Goal: Find specific page/section: Find specific page/section

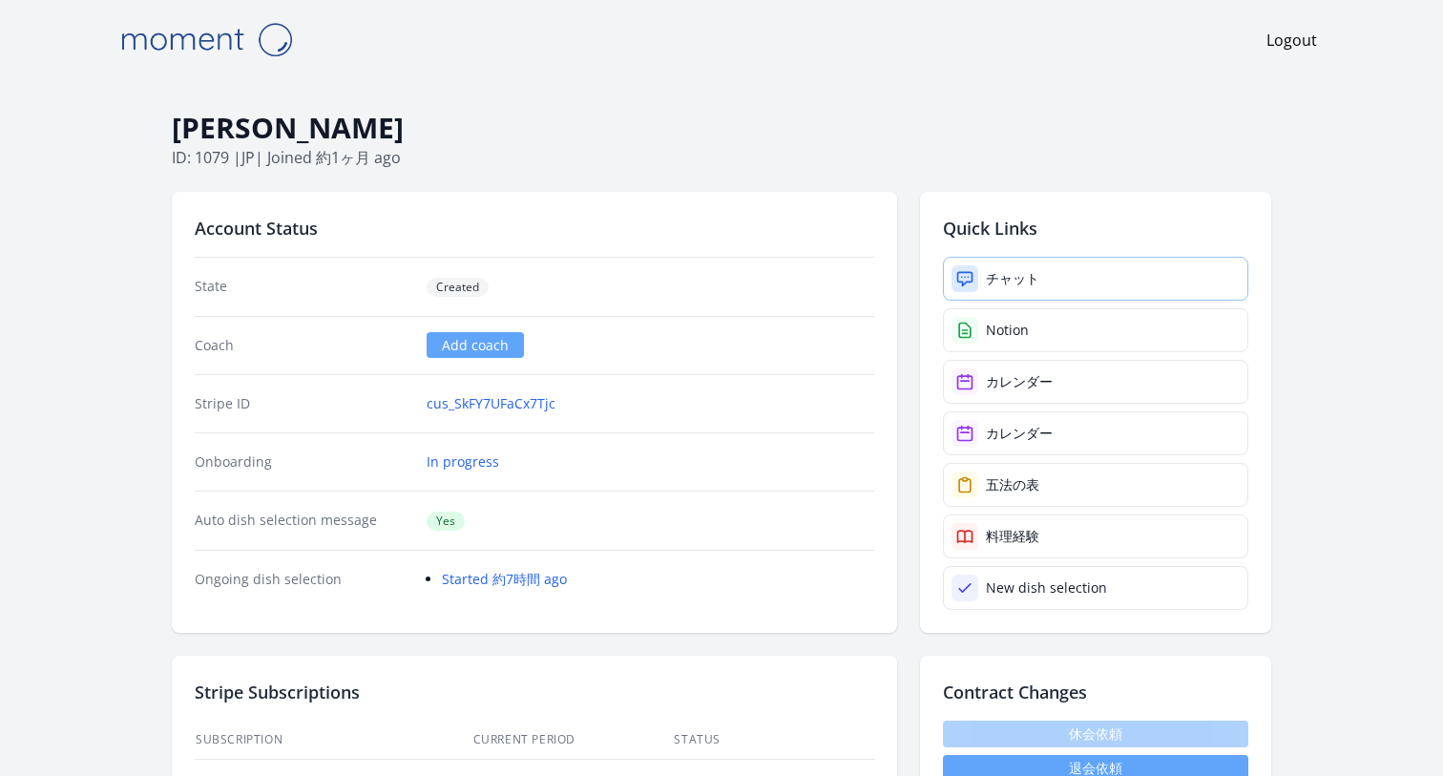
click at [997, 277] on div "チャット" at bounding box center [1012, 278] width 53 height 19
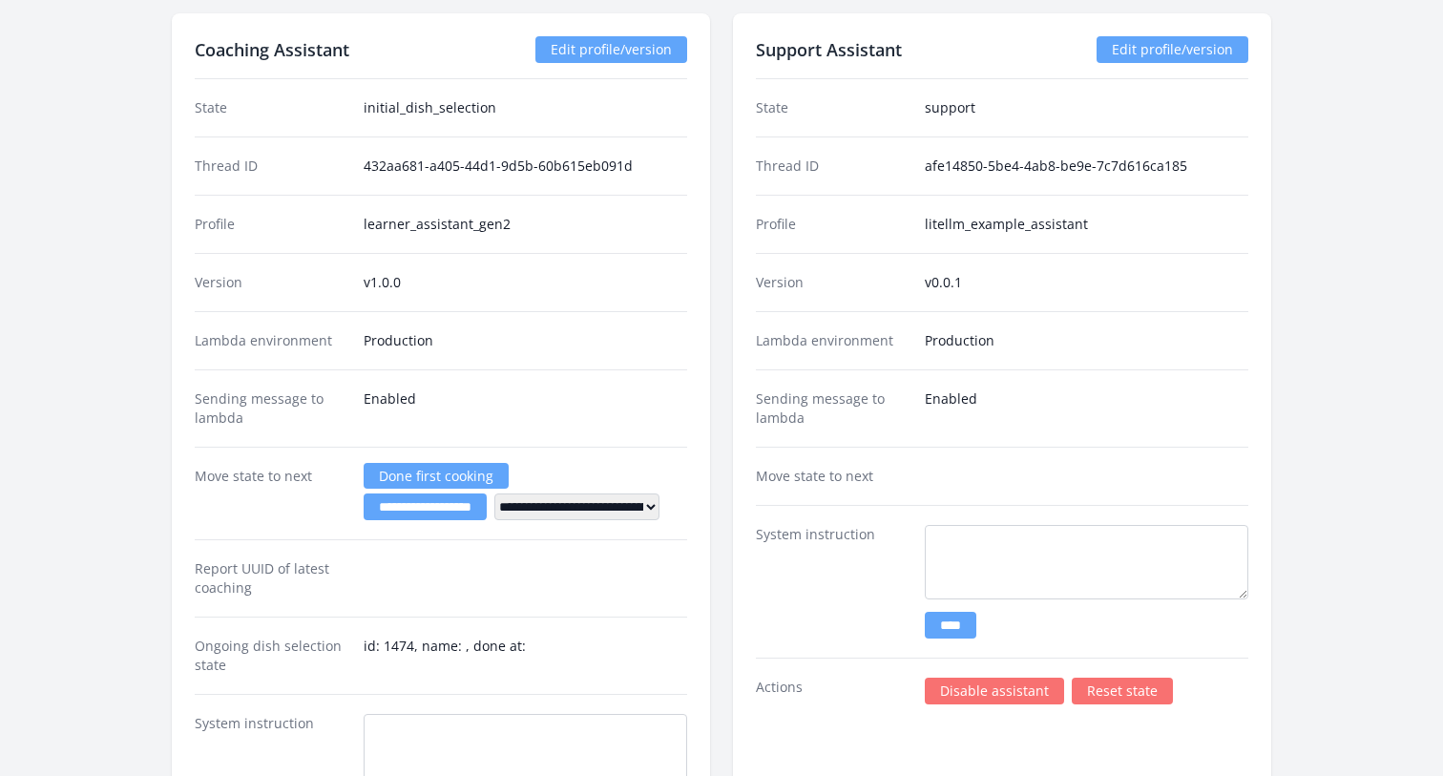
scroll to position [2499, 0]
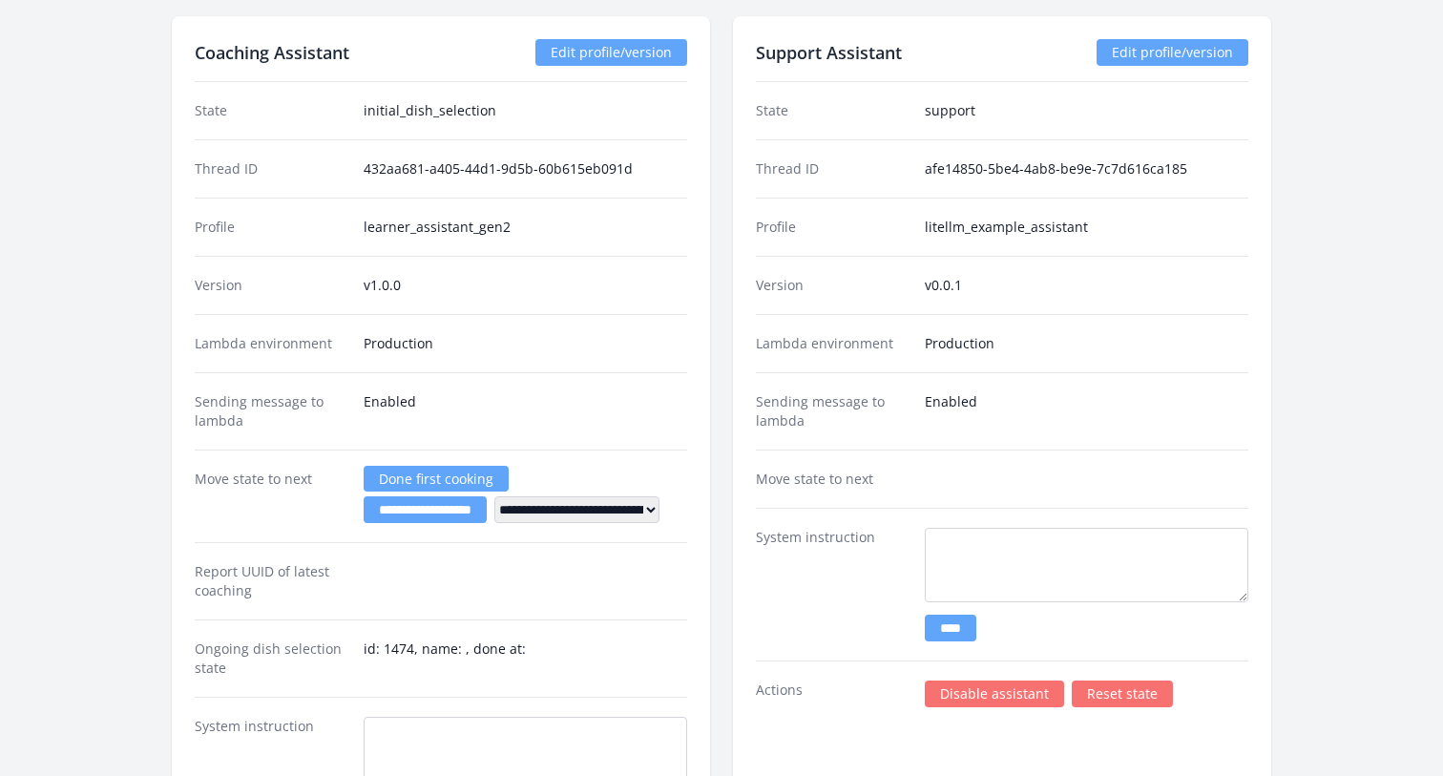
click at [361, 231] on div "Profile learner_assistant_gen2" at bounding box center [441, 227] width 493 height 58
drag, startPoint x: 366, startPoint y: 226, endPoint x: 619, endPoint y: 227, distance: 253.9
click at [620, 227] on dd "learner_assistant_gen2" at bounding box center [526, 227] width 324 height 19
click at [619, 227] on dd "learner_assistant_gen2" at bounding box center [526, 227] width 324 height 19
drag, startPoint x: 513, startPoint y: 230, endPoint x: 347, endPoint y: 225, distance: 165.2
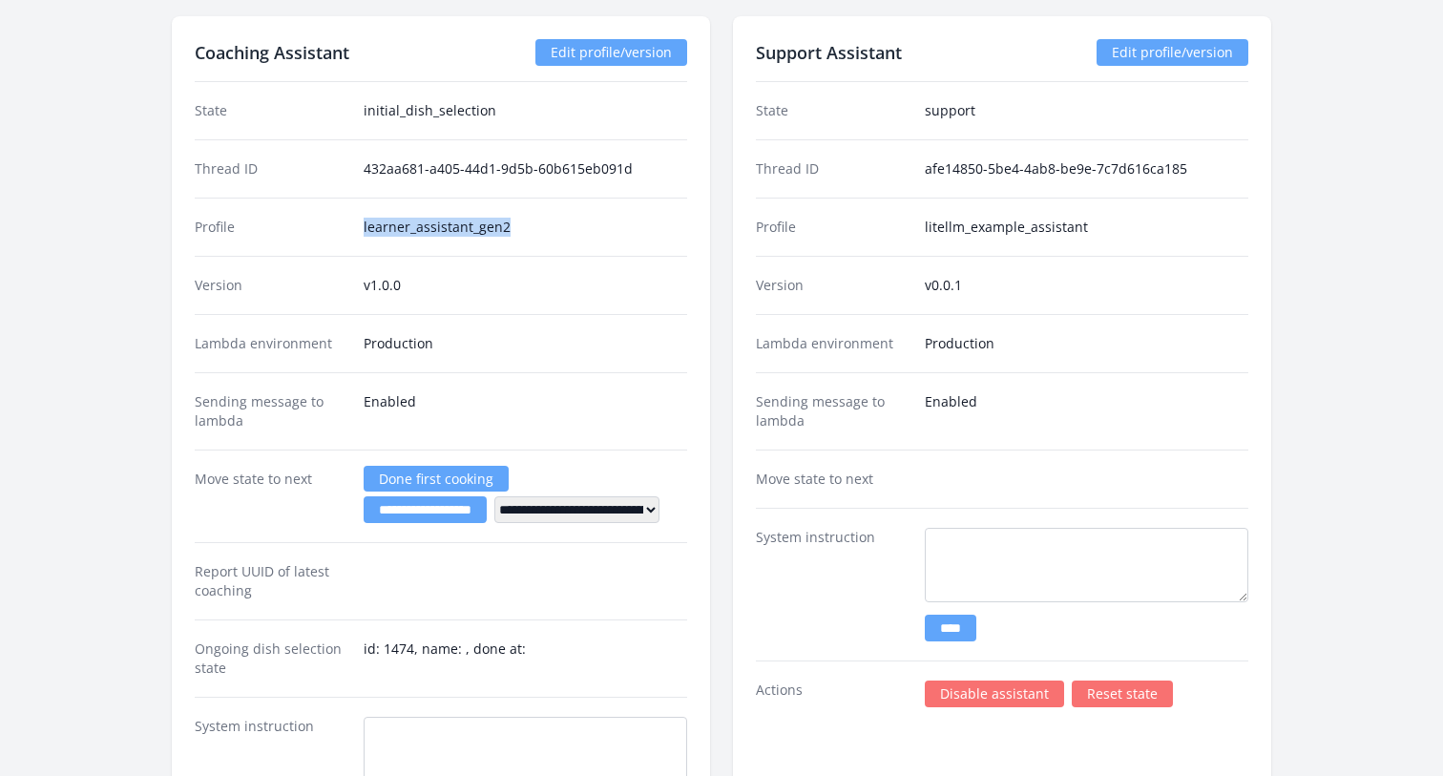
click at [347, 225] on div "Profile learner_assistant_gen2" at bounding box center [441, 227] width 493 height 58
copy div "learner_assistant_gen2"
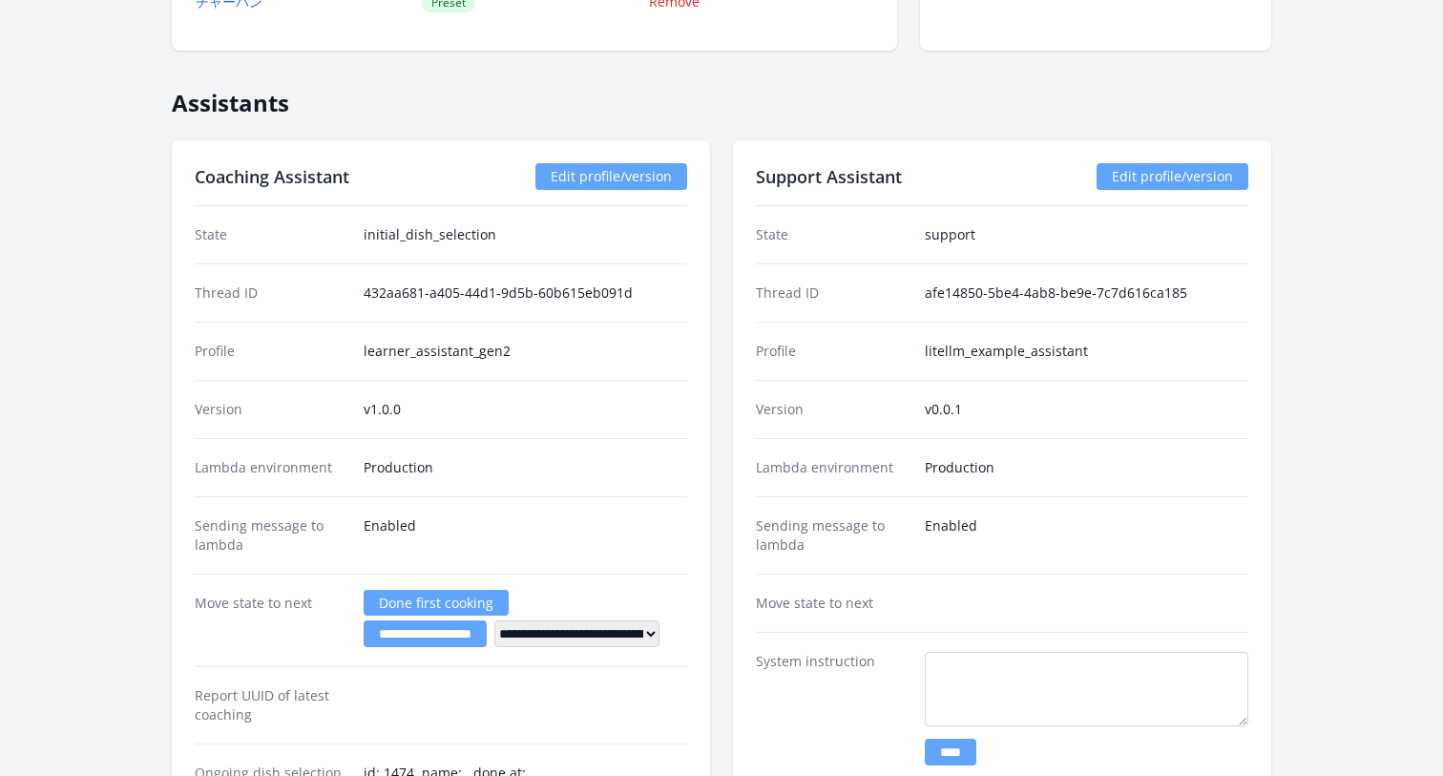
scroll to position [2370, 0]
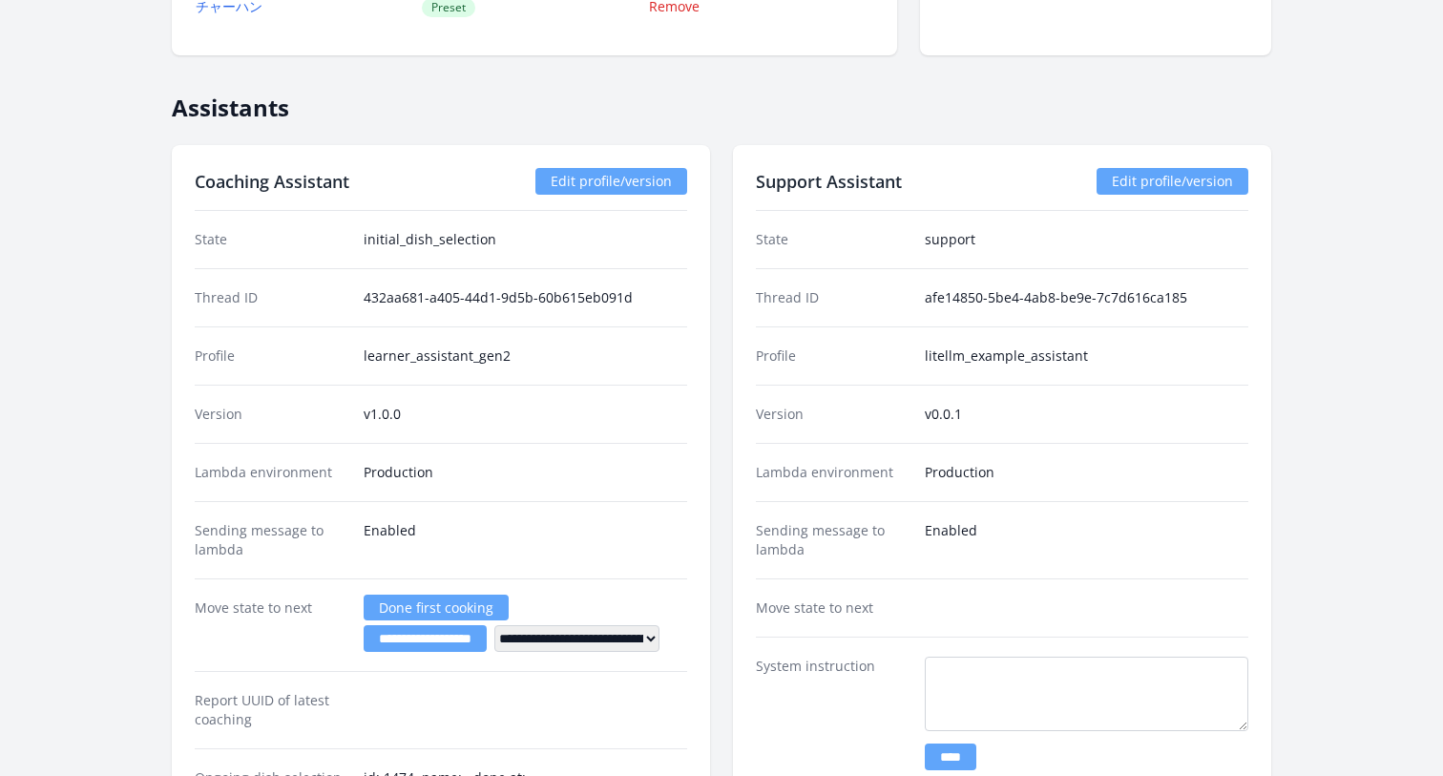
click at [1139, 177] on link "Edit profile/version" at bounding box center [1173, 181] width 152 height 27
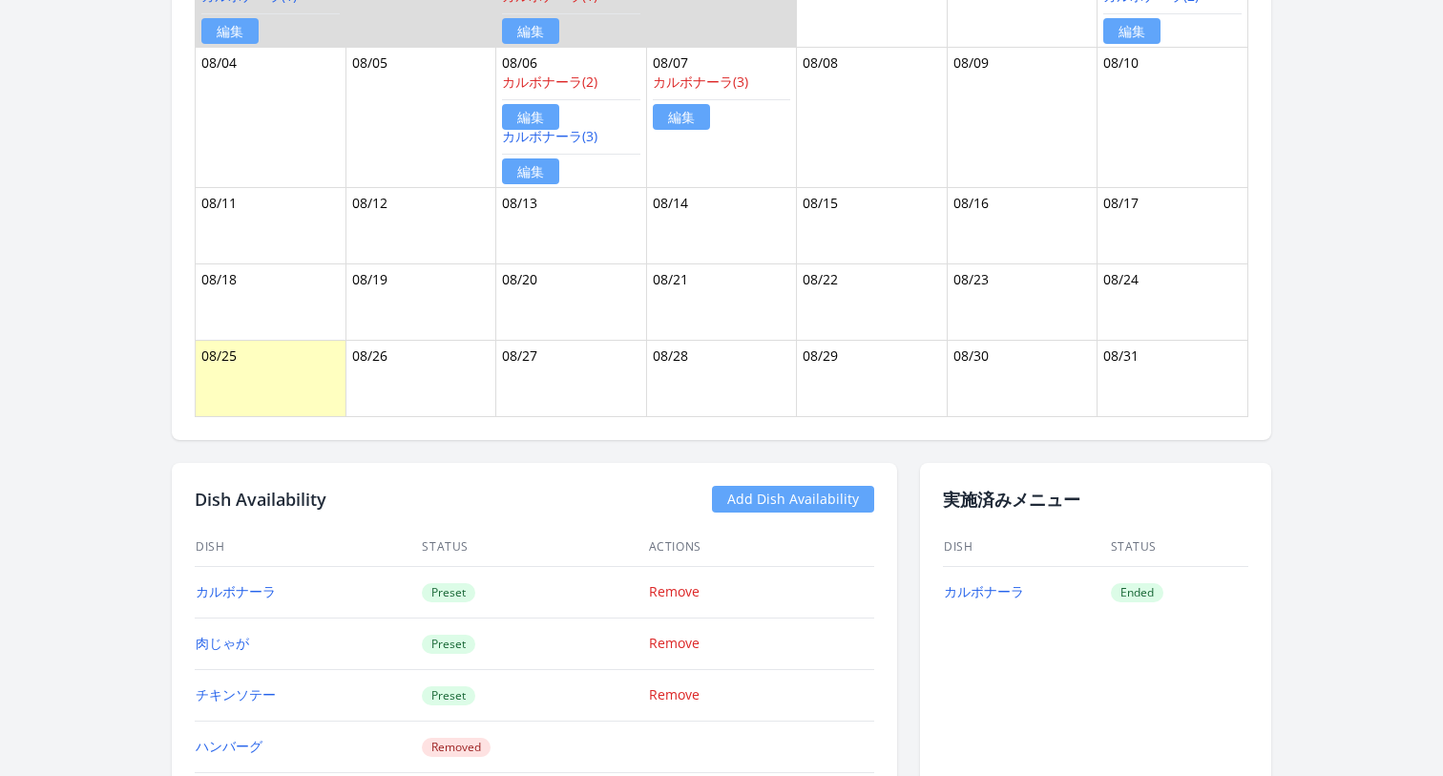
scroll to position [1073, 0]
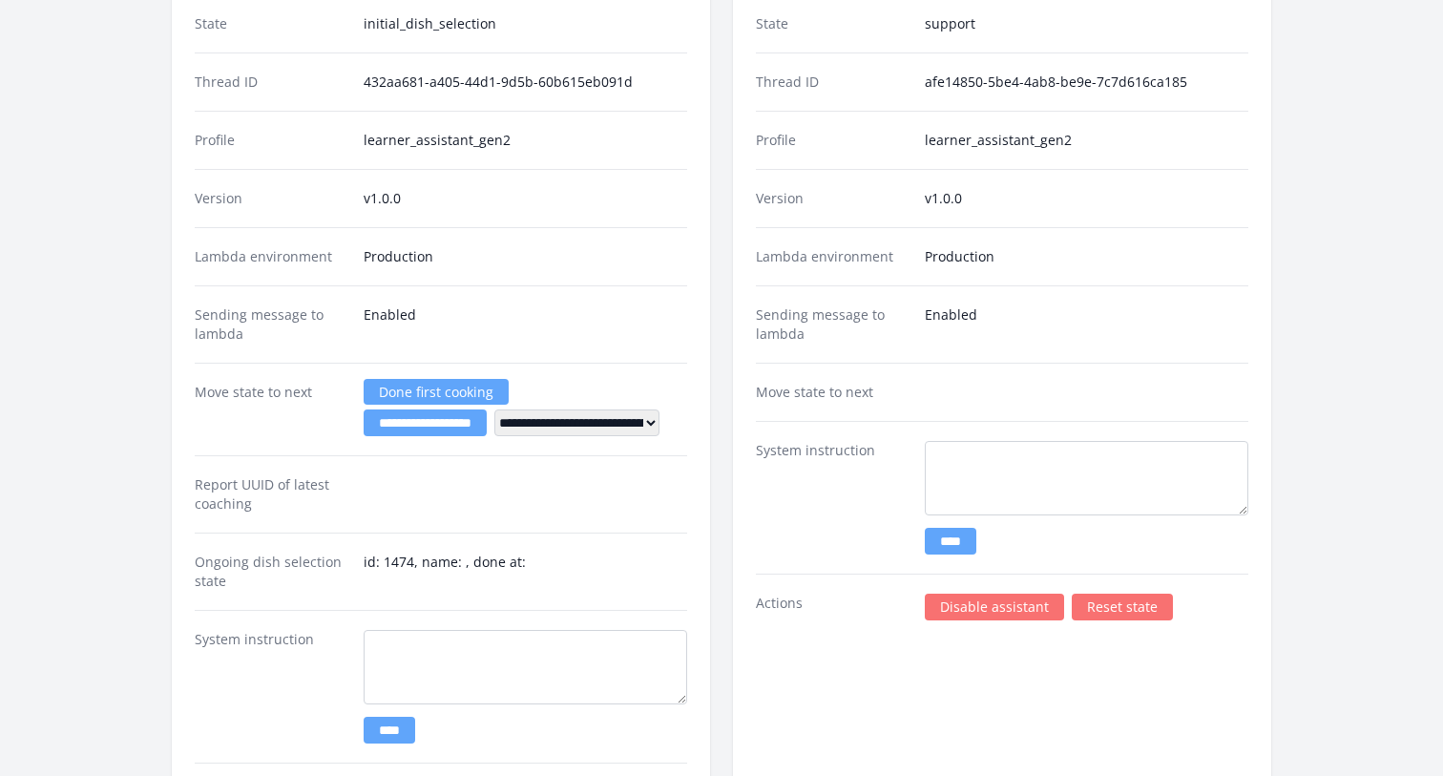
scroll to position [2580, 0]
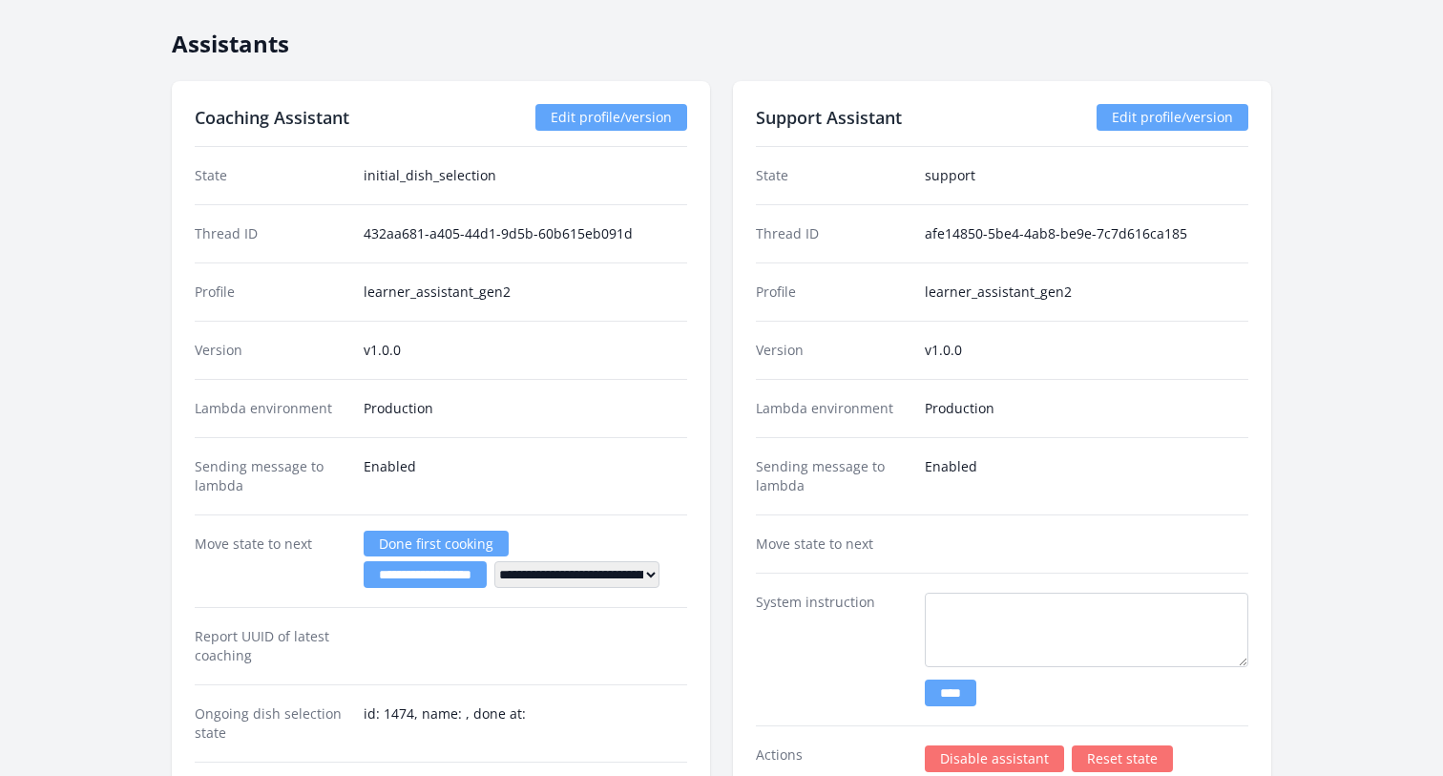
scroll to position [2269, 0]
